Goal: Information Seeking & Learning: Learn about a topic

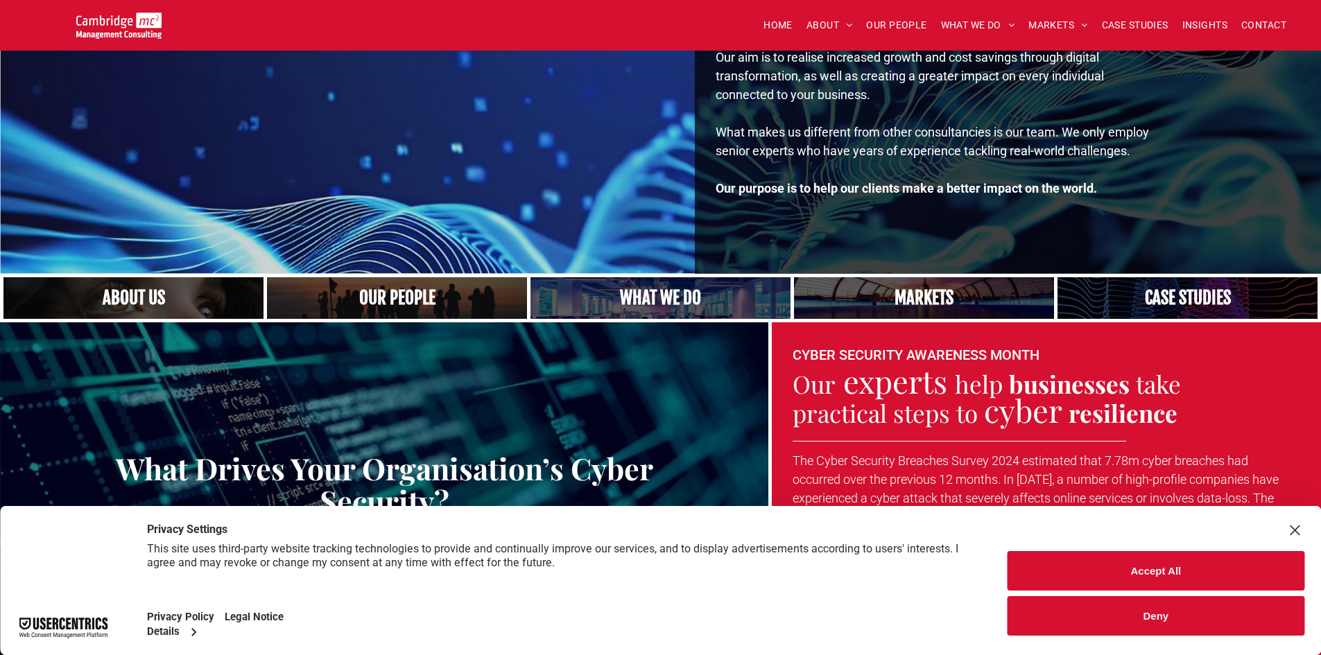
scroll to position [277, 0]
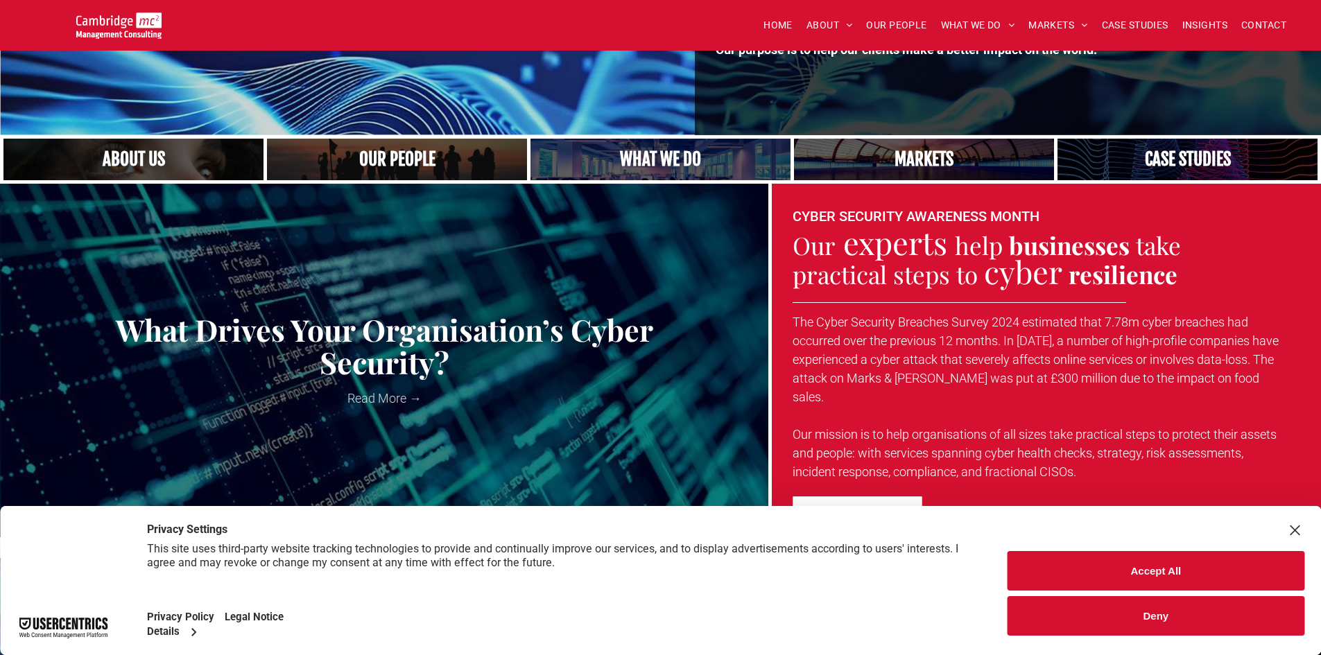
click at [1077, 566] on button "Accept All" at bounding box center [1156, 571] width 297 height 40
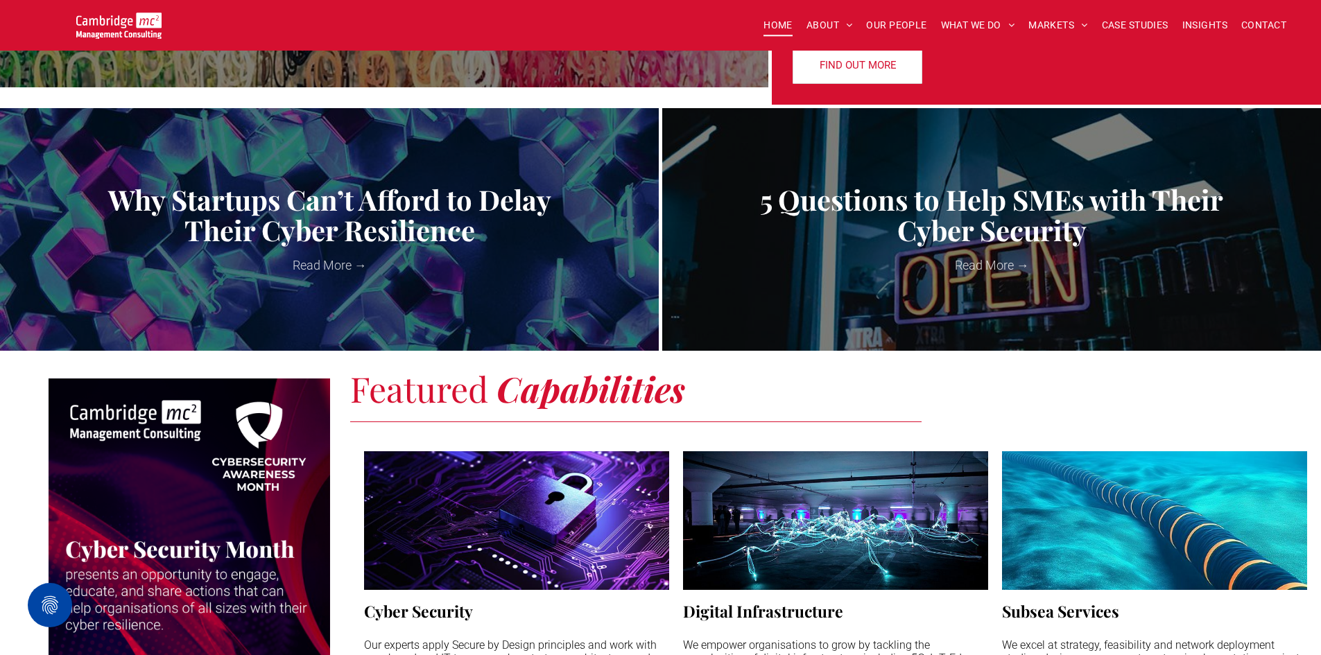
scroll to position [832, 0]
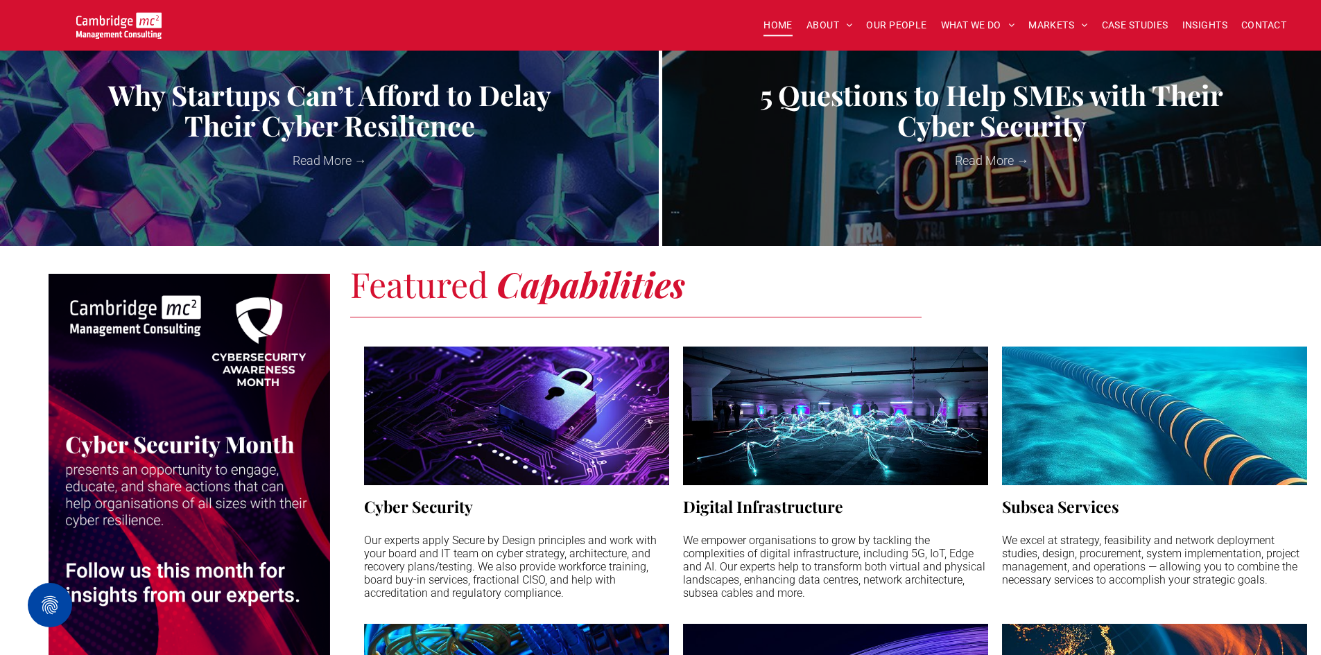
click at [833, 43] on link "ABOUT US" at bounding box center [890, 46] width 161 height 35
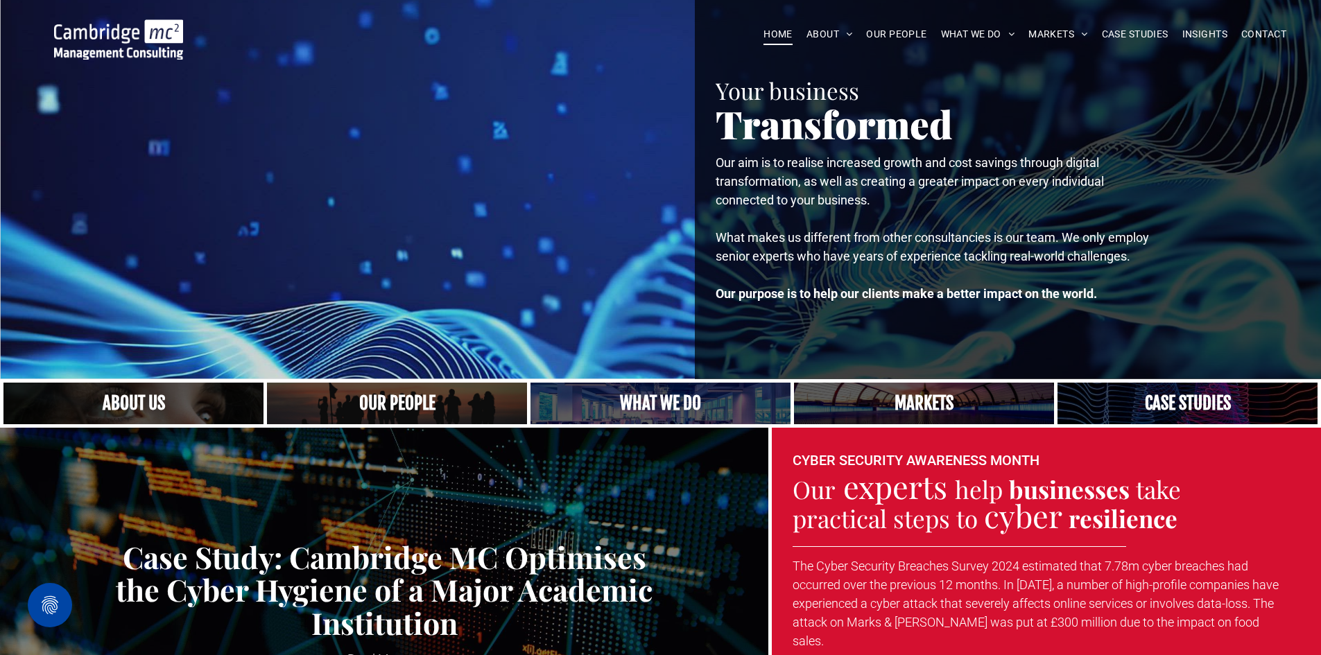
scroll to position [0, 0]
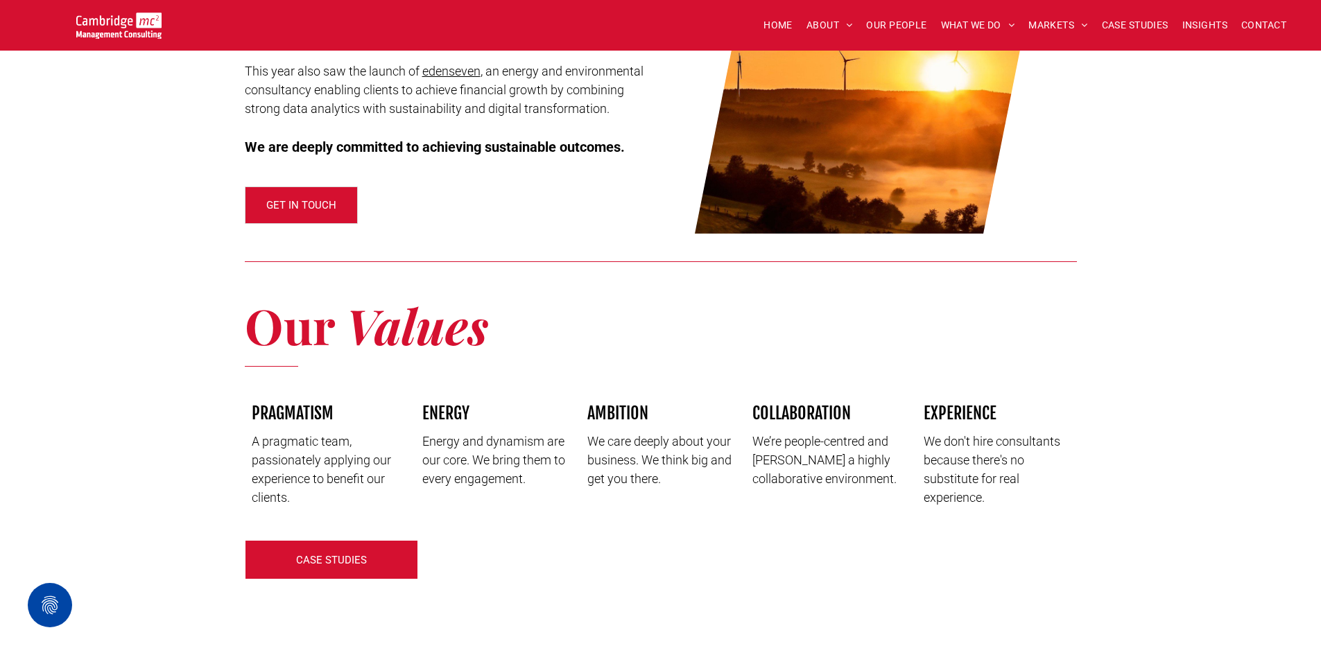
scroll to position [1533, 0]
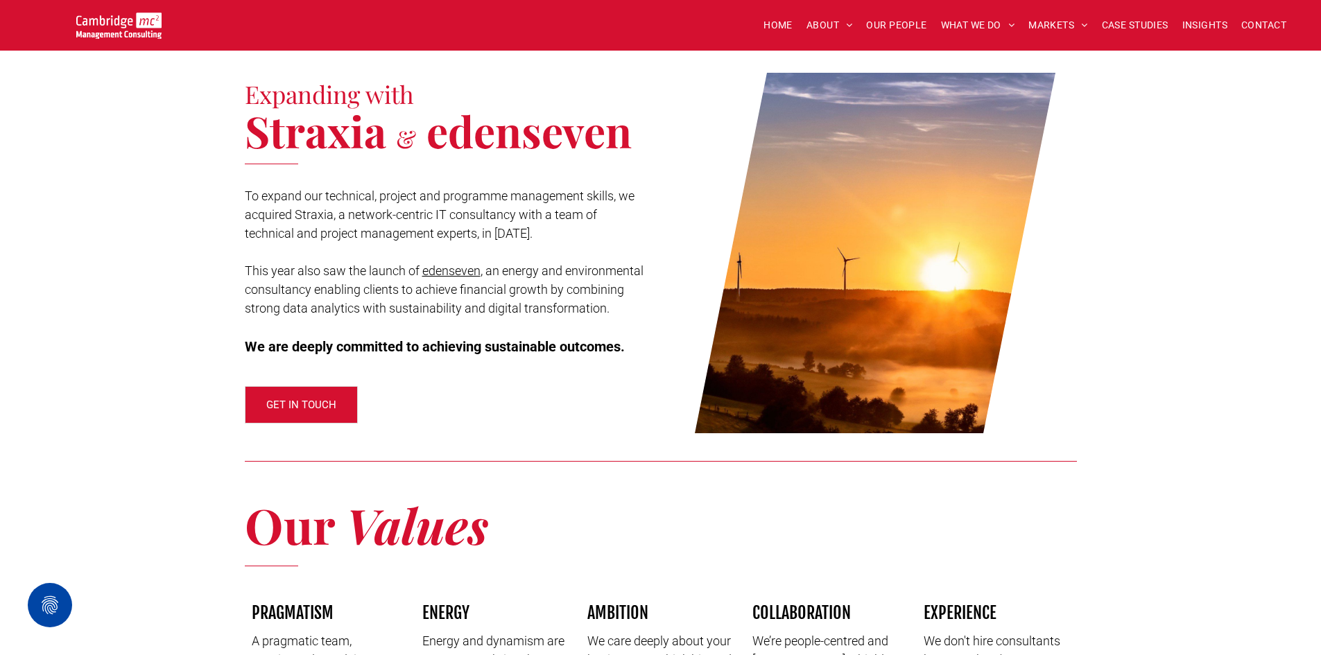
click at [774, 27] on span "HOME" at bounding box center [778, 26] width 29 height 22
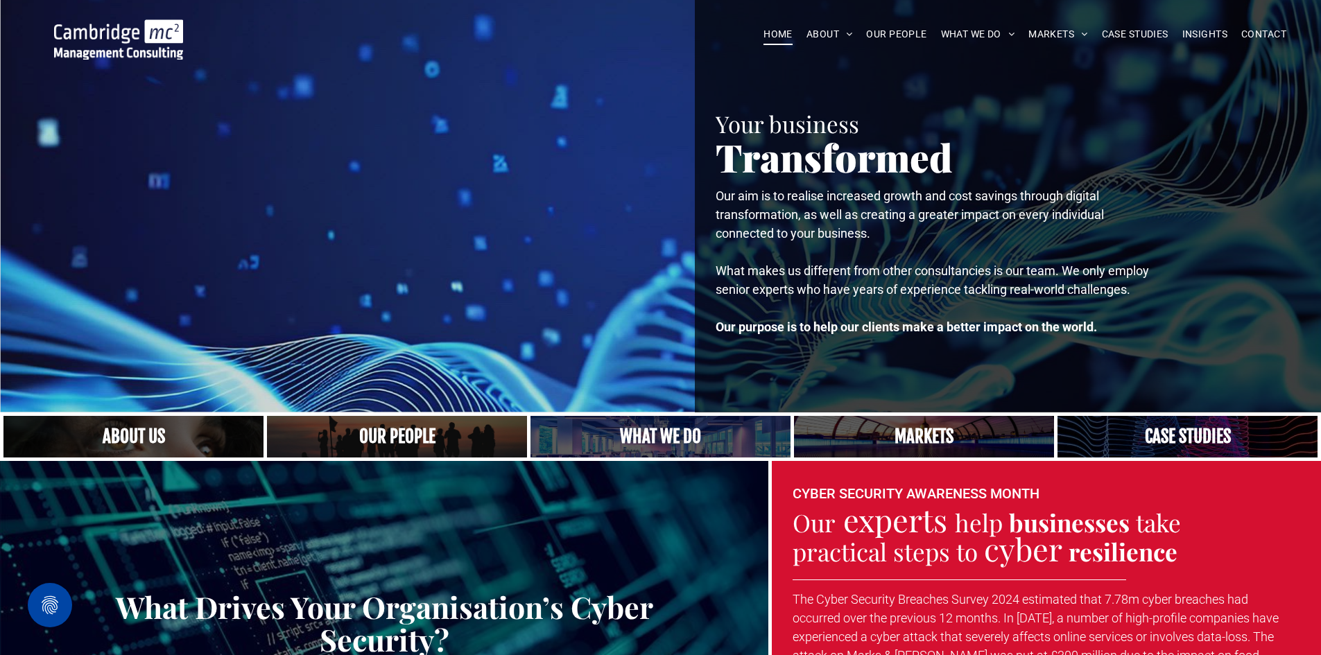
click at [408, 433] on link "A crowd in silhouette at sunset, on a rise or lookout point" at bounding box center [397, 437] width 260 height 42
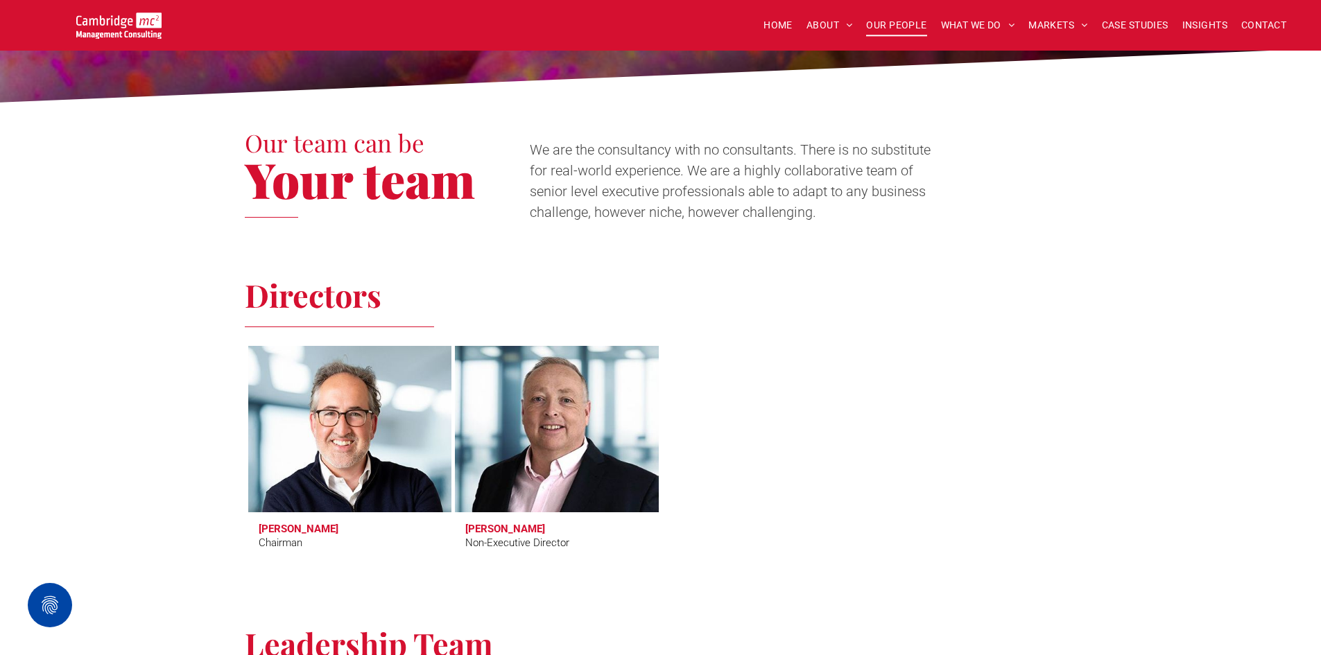
scroll to position [208, 0]
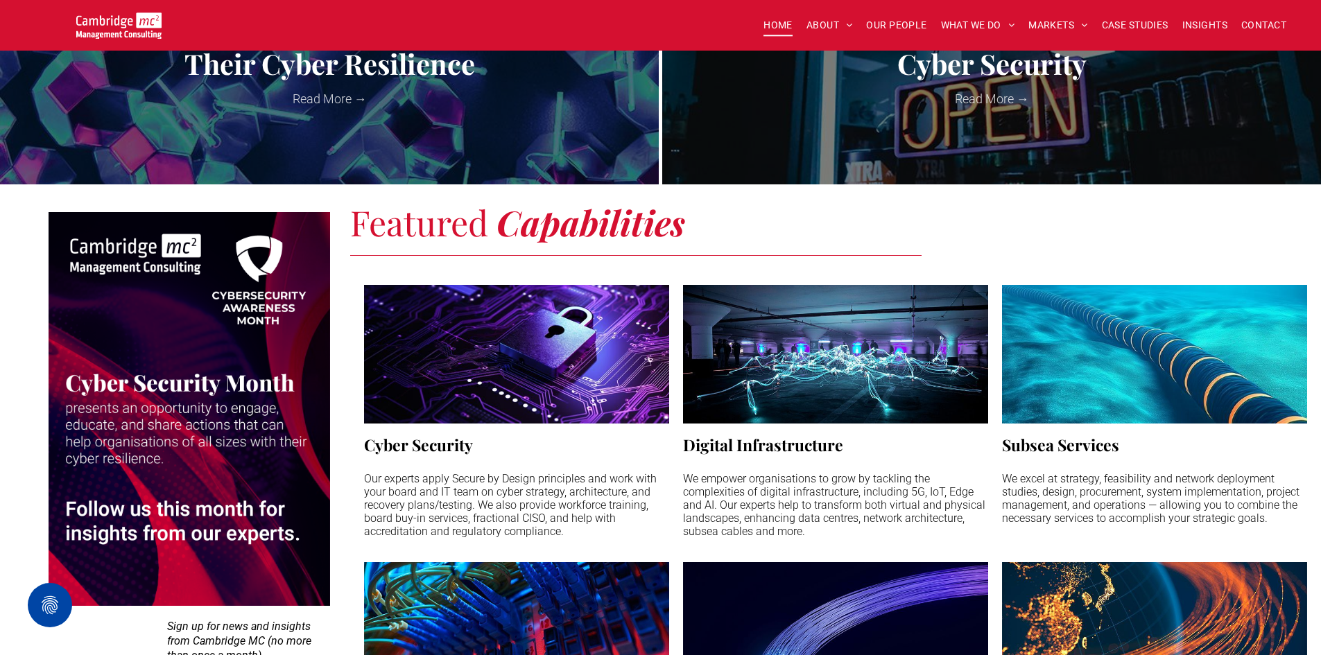
scroll to position [971, 0]
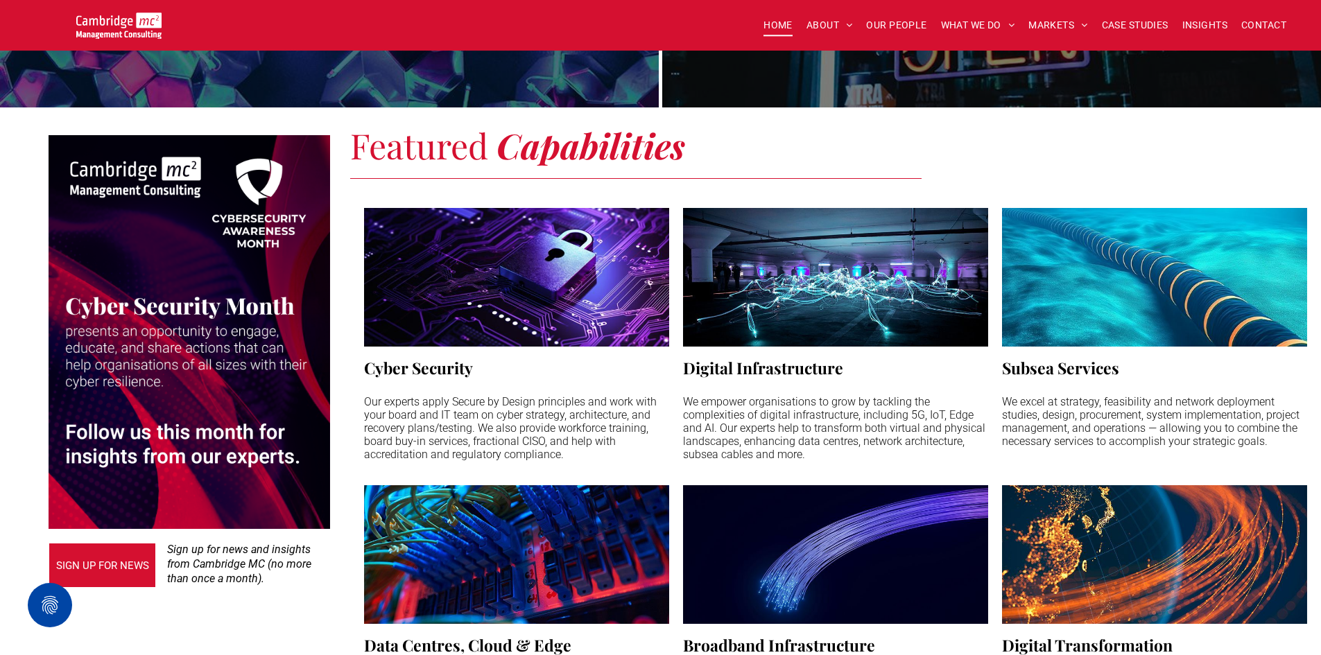
click at [710, 357] on h3 "Digital Infrastructure" at bounding box center [763, 368] width 160 height 22
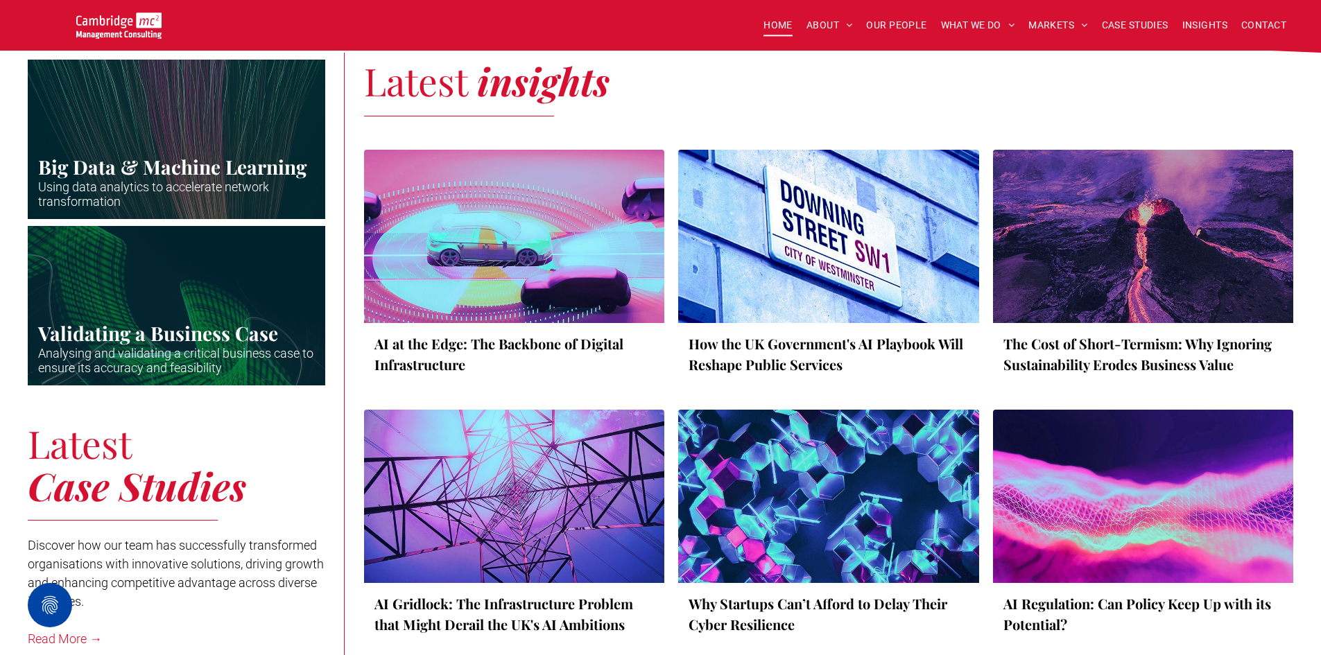
scroll to position [2566, 0]
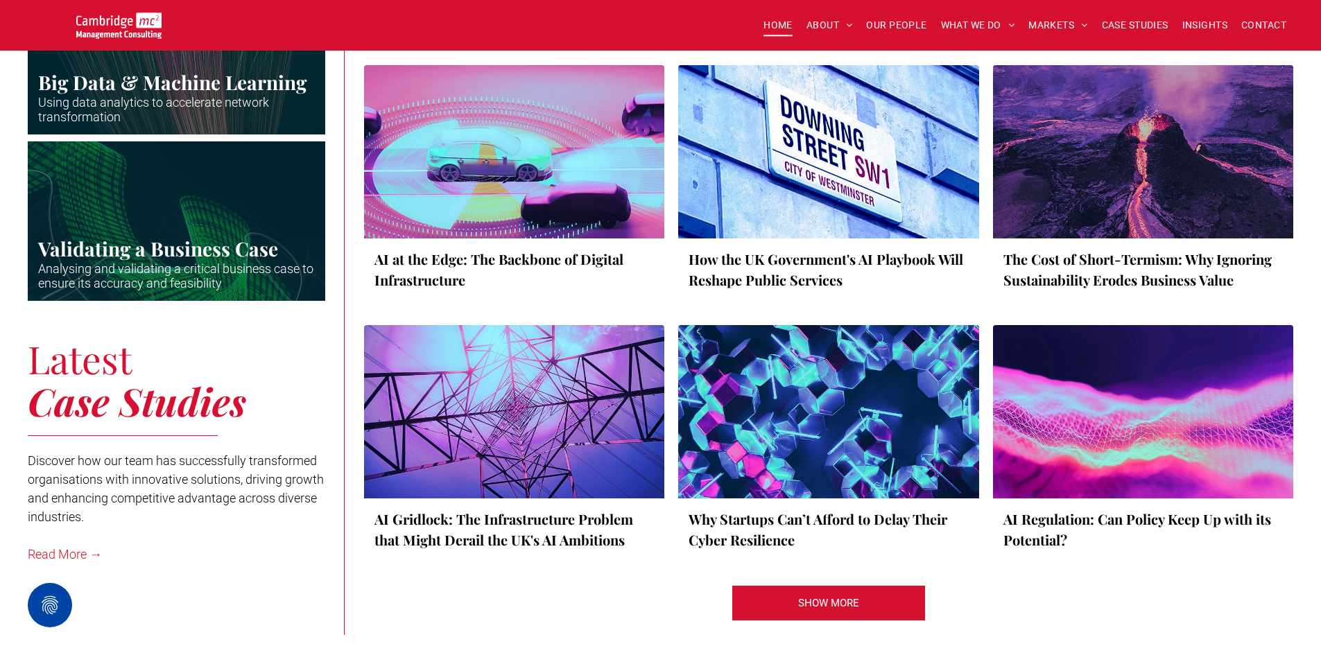
click at [522, 511] on link "AI Gridlock: The Infrastructure Problem that Might Derail the UK's AI Ambitions" at bounding box center [515, 530] width 280 height 42
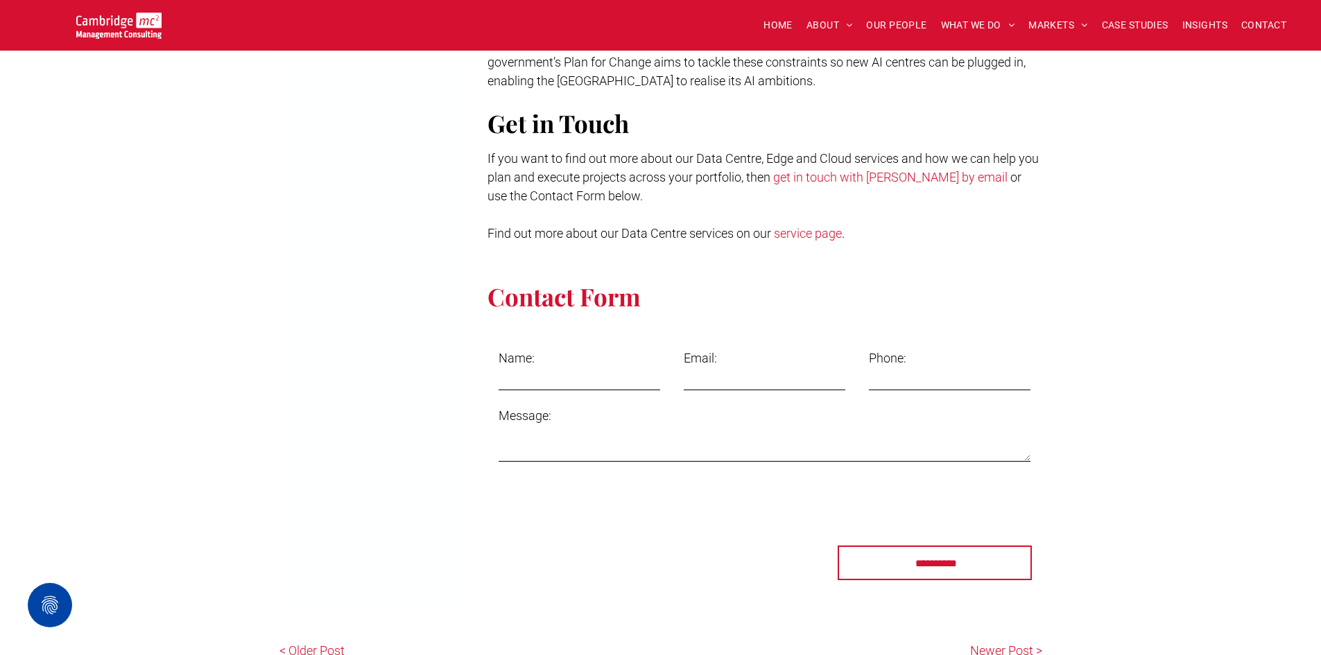
scroll to position [2427, 0]
